Goal: Task Accomplishment & Management: Complete application form

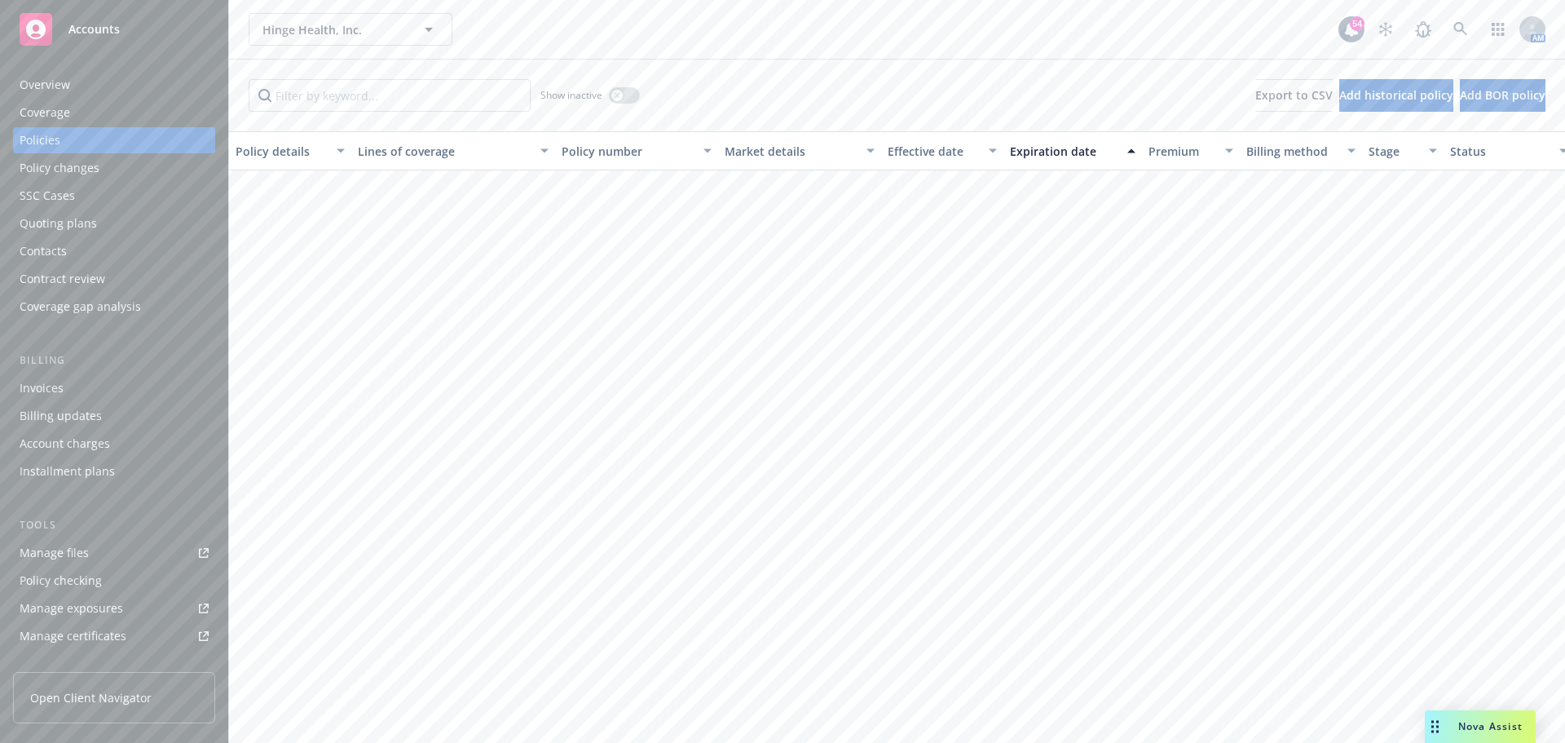
scroll to position [2690, 0]
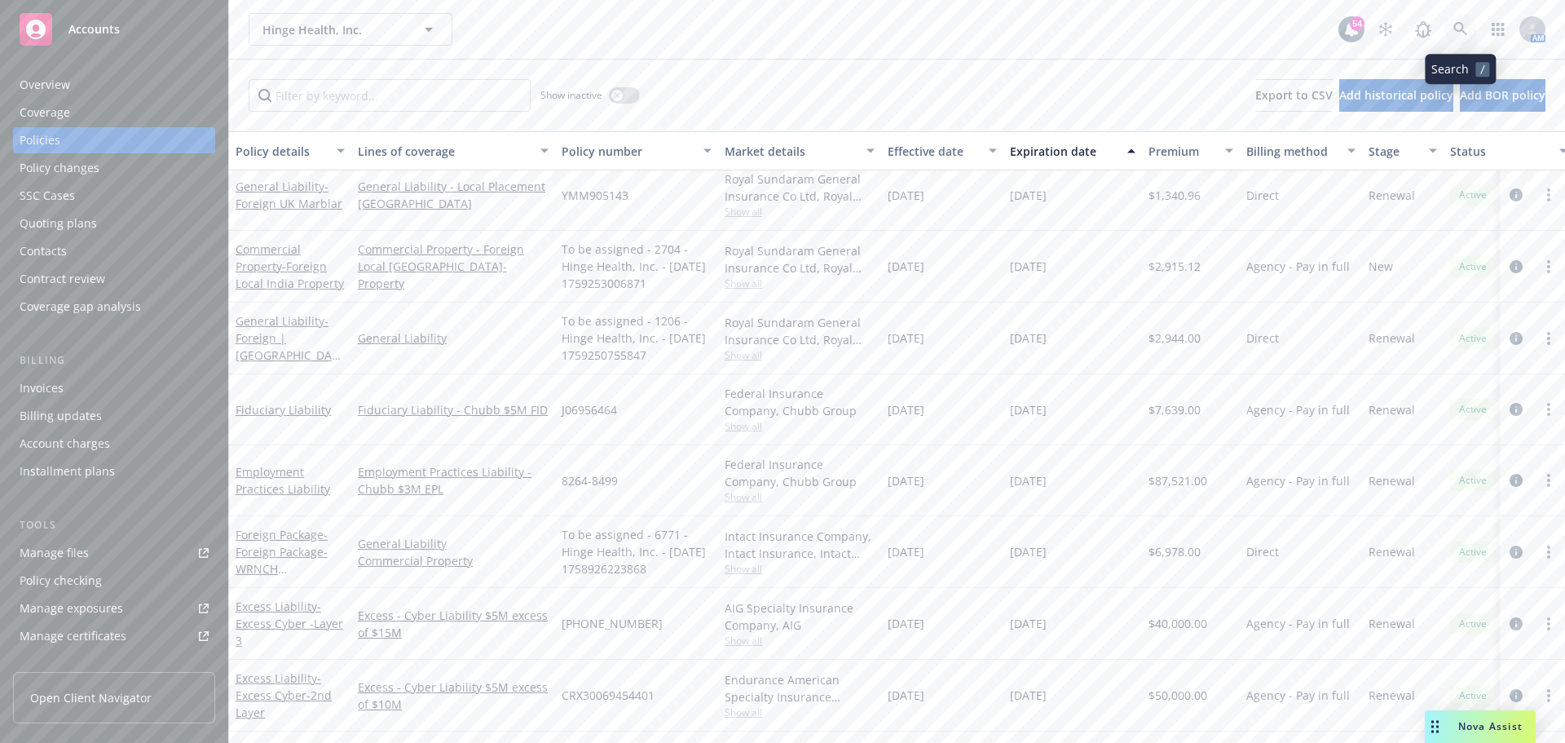
click at [1446, 30] on link at bounding box center [1460, 29] width 33 height 33
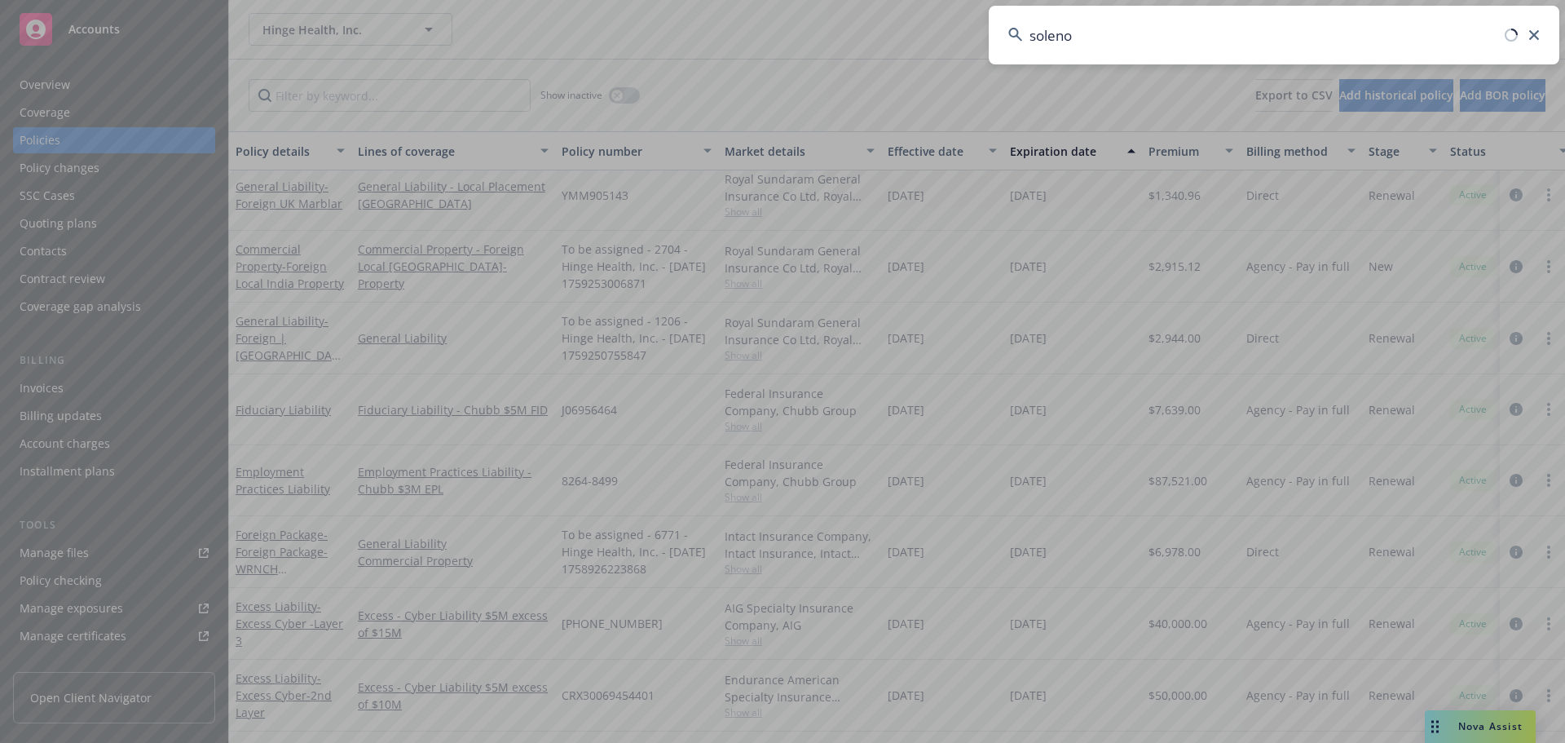
type input "soleno"
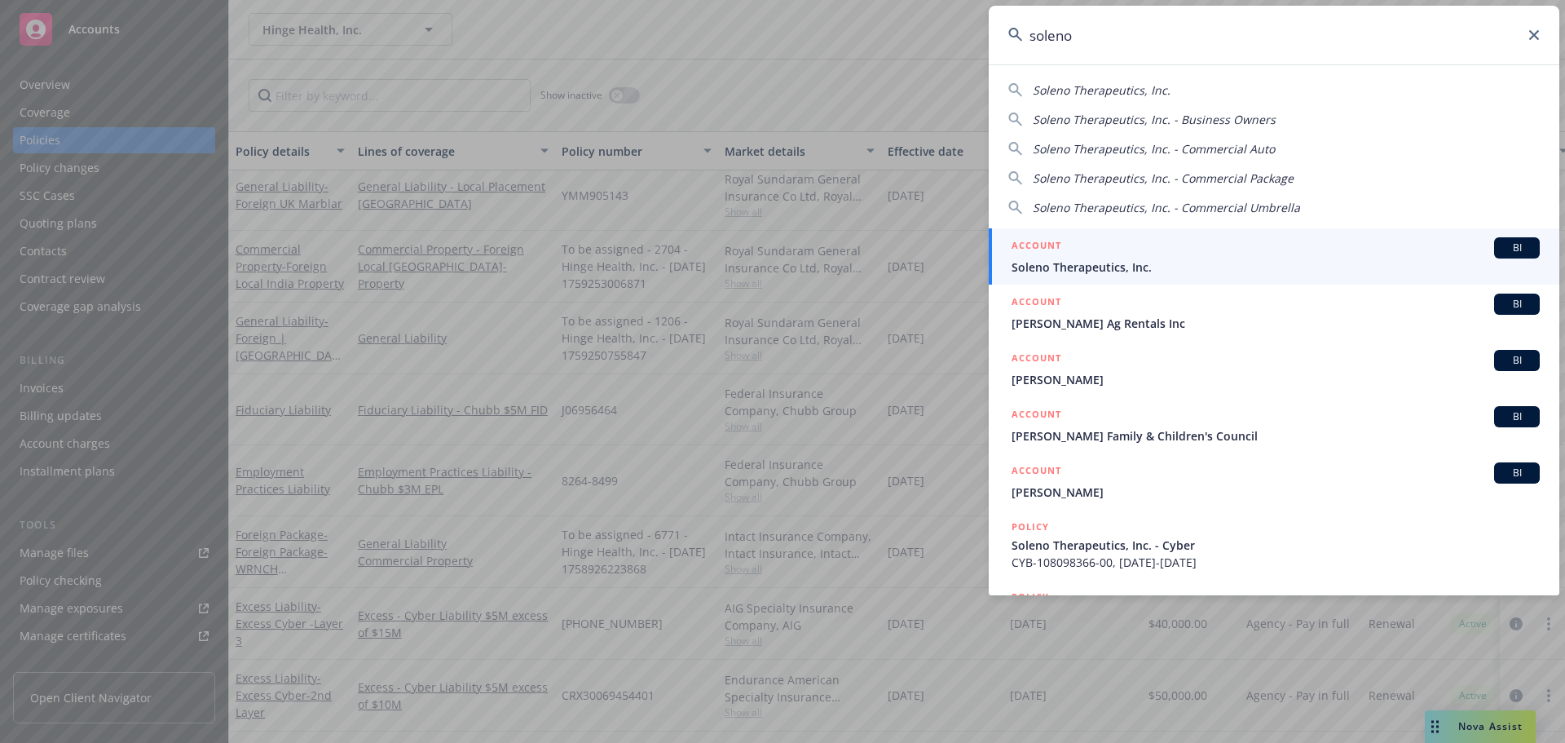
click at [1072, 271] on span "Soleno Therapeutics, Inc." at bounding box center [1276, 266] width 528 height 17
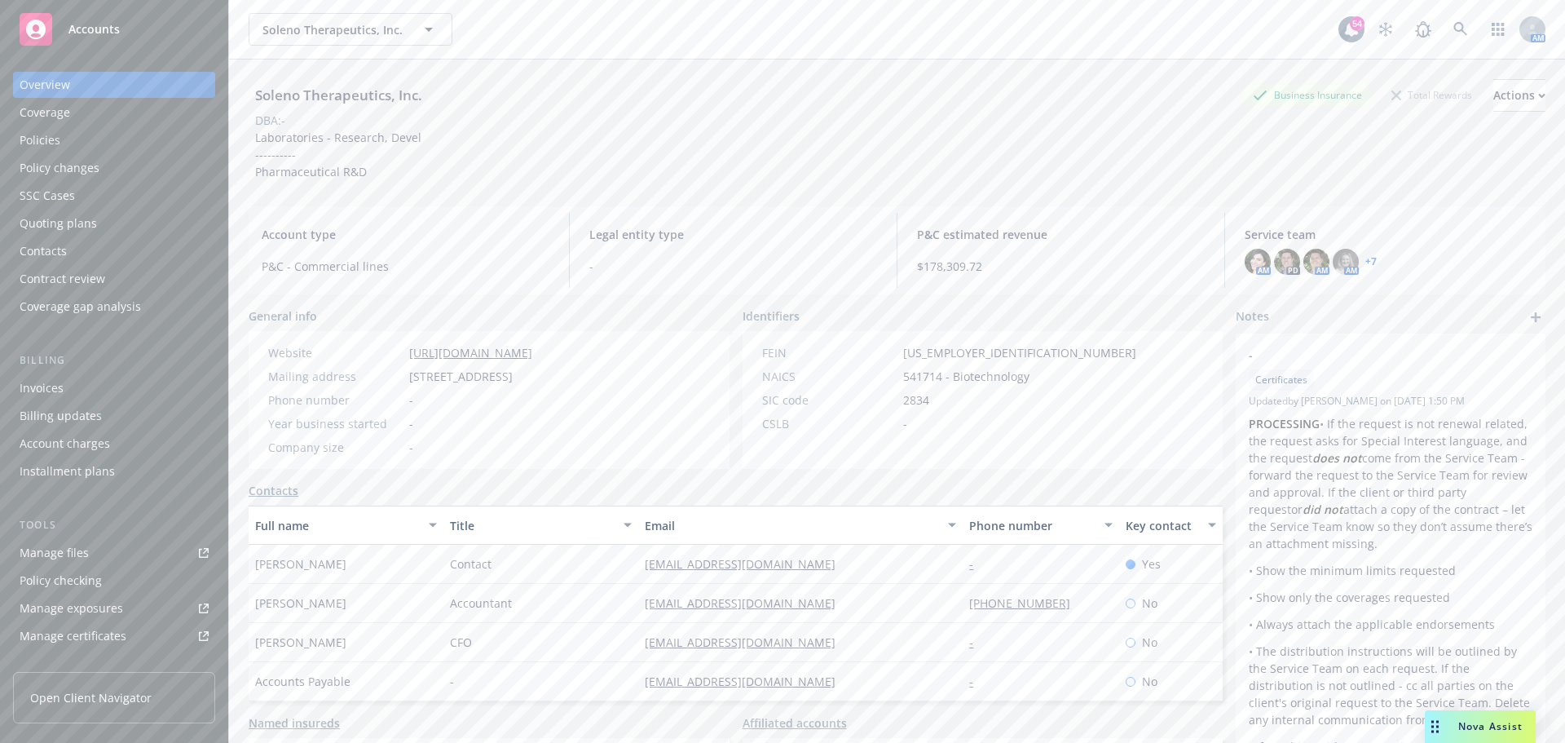
click at [61, 222] on div "Quoting plans" at bounding box center [58, 223] width 77 height 26
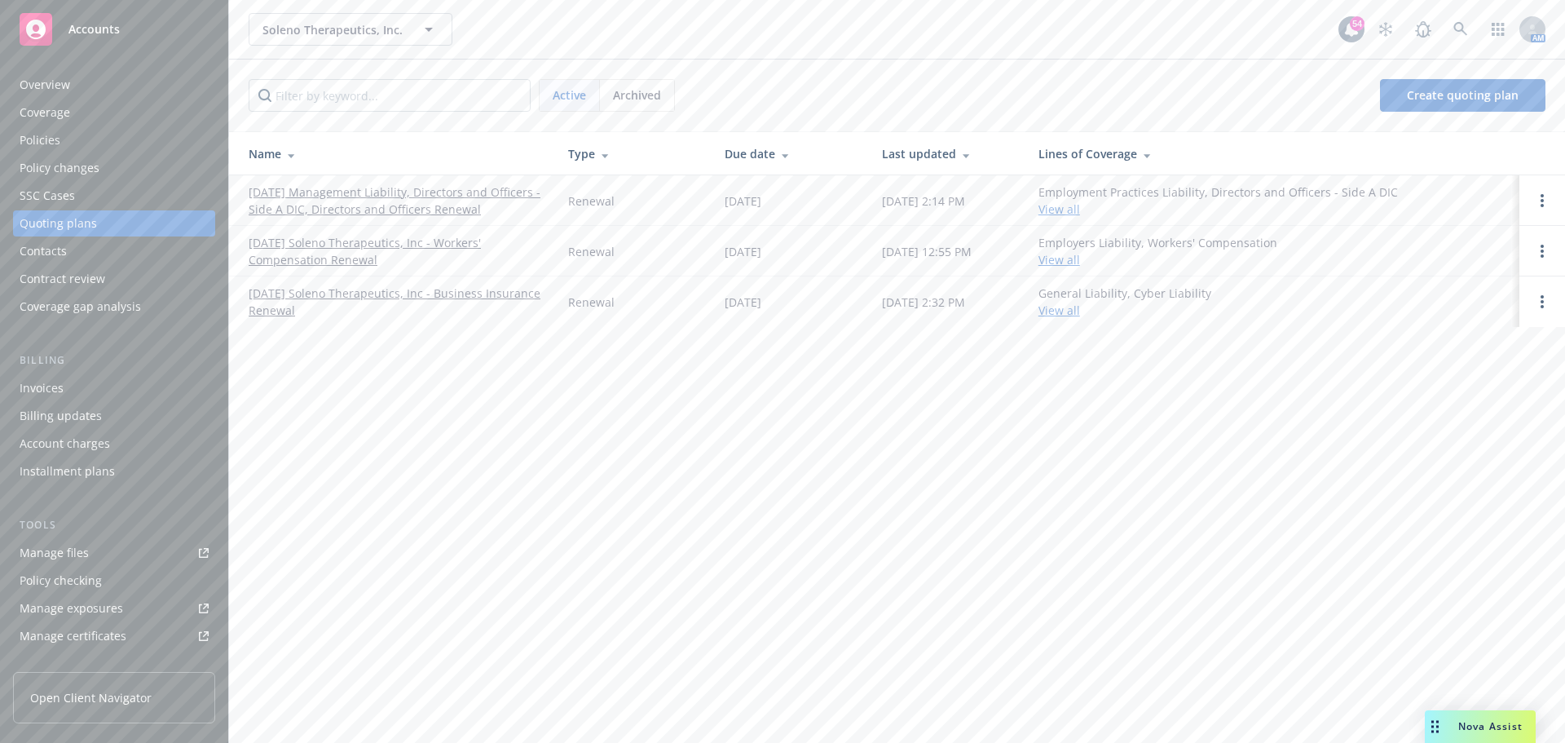
click at [447, 192] on link "[DATE] Management Liability, Directors and Officers - Side A DIC, Directors and…" at bounding box center [395, 200] width 293 height 34
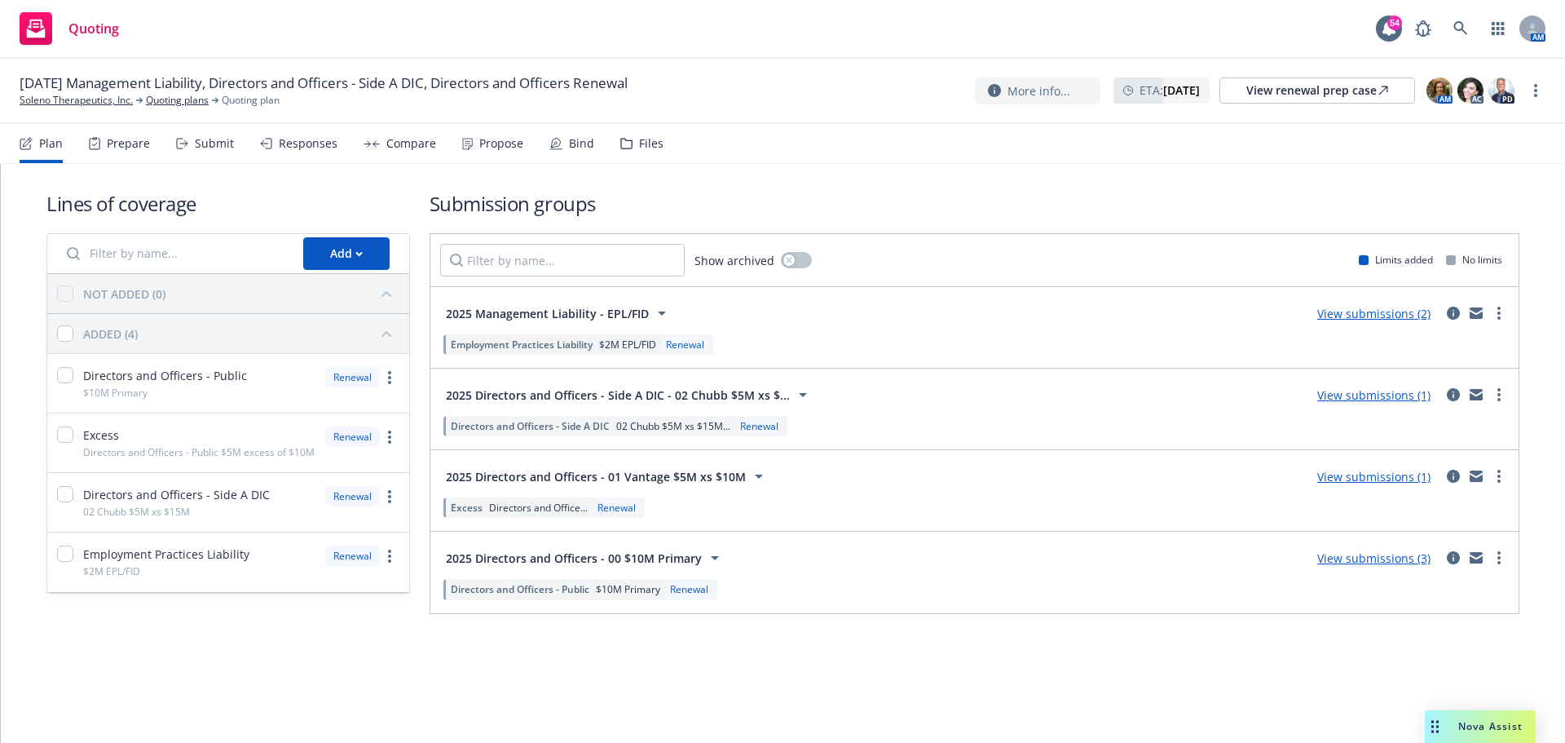
click at [135, 150] on div "Prepare" at bounding box center [128, 143] width 43 height 13
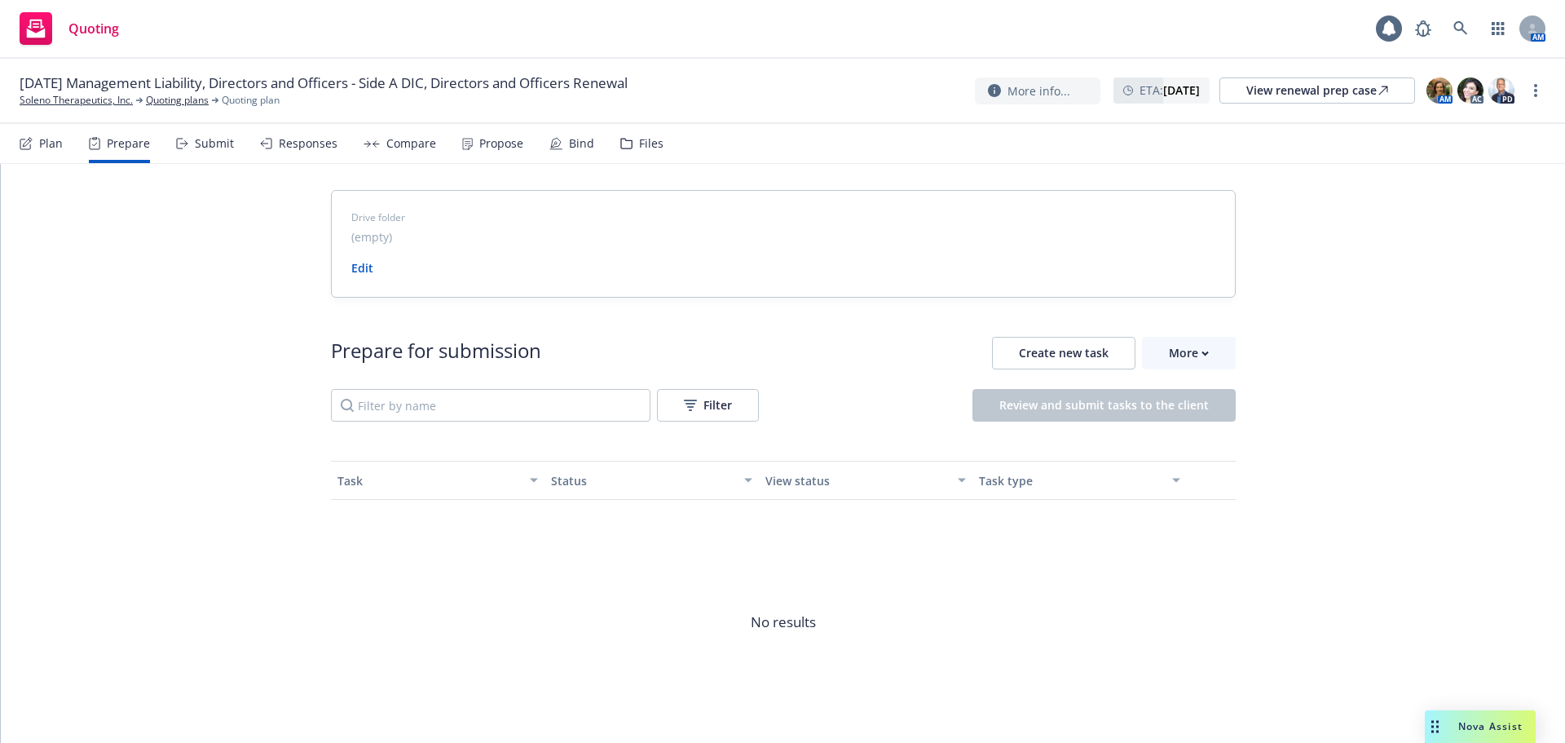
click at [203, 137] on div "Submit" at bounding box center [214, 143] width 39 height 13
